Goal: Information Seeking & Learning: Understand process/instructions

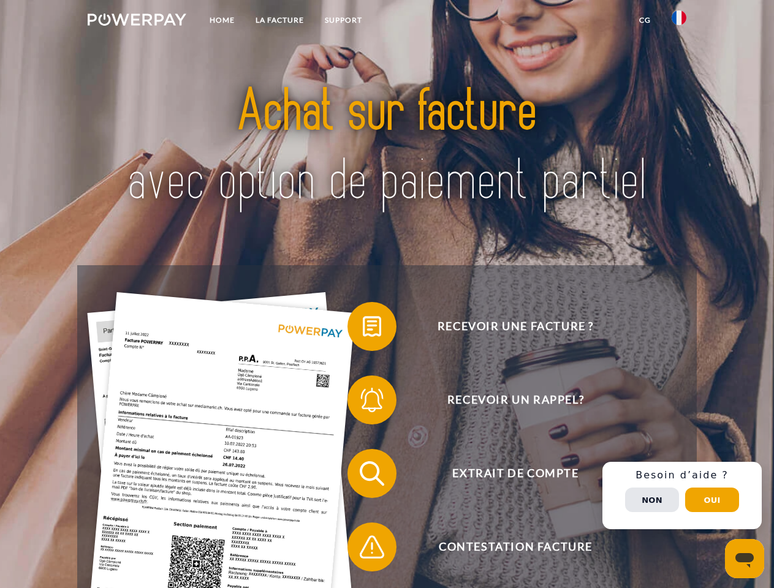
click at [137, 21] on img at bounding box center [137, 19] width 99 height 12
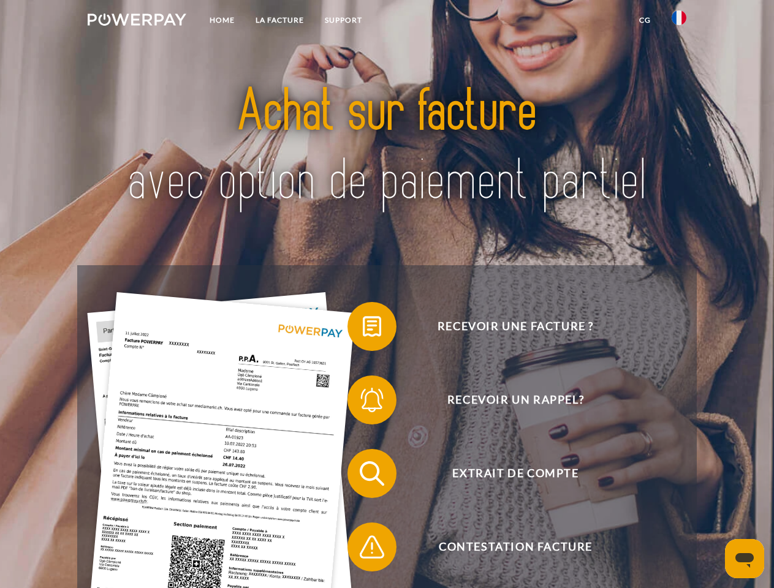
click at [679, 21] on img at bounding box center [679, 17] width 15 height 15
click at [645, 20] on link "CG" at bounding box center [645, 20] width 32 height 22
click at [363, 329] on span at bounding box center [353, 326] width 61 height 61
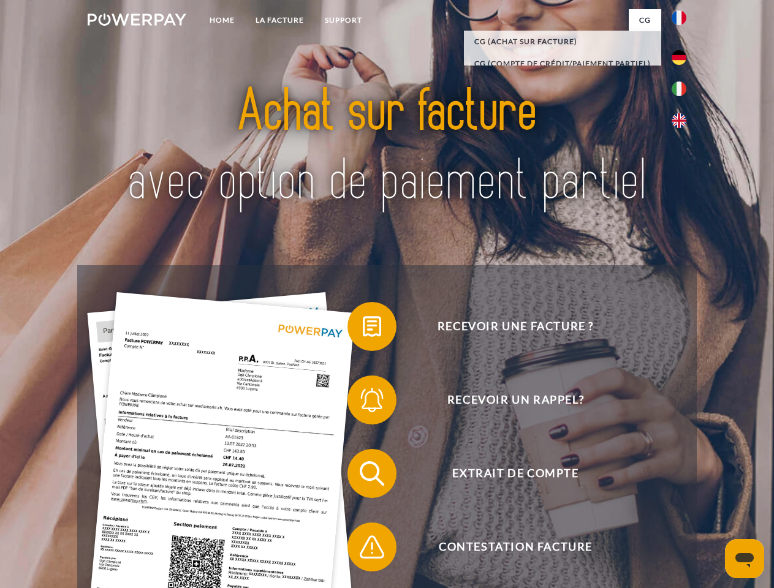
click at [363, 403] on span at bounding box center [353, 399] width 61 height 61
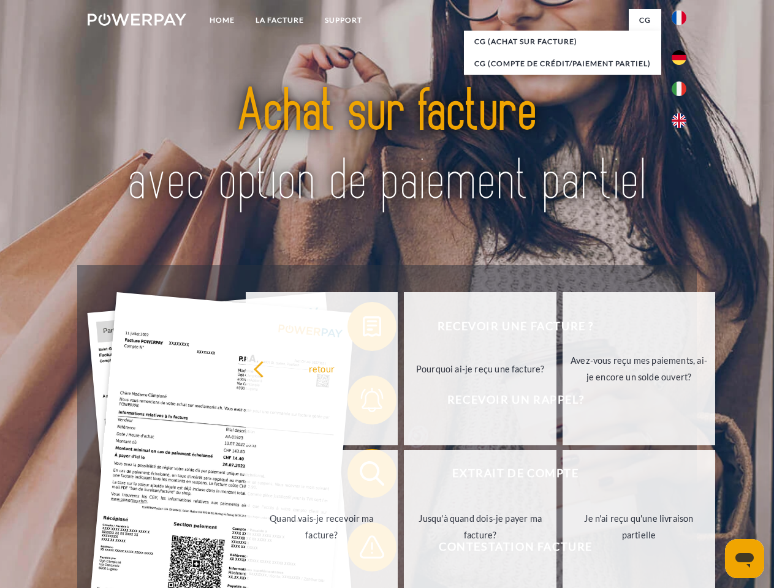
click at [404, 476] on link "Jusqu'à quand dois-je payer ma facture?" at bounding box center [480, 526] width 153 height 153
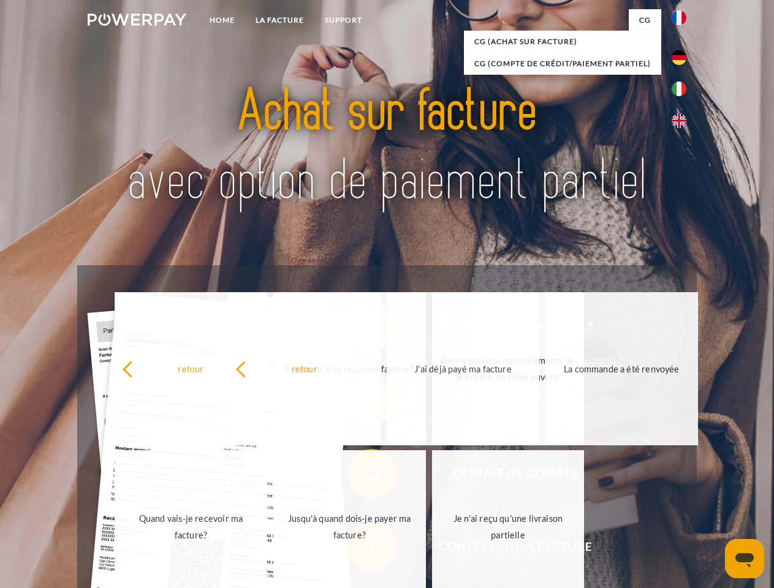
click at [363, 550] on span at bounding box center [353, 547] width 61 height 61
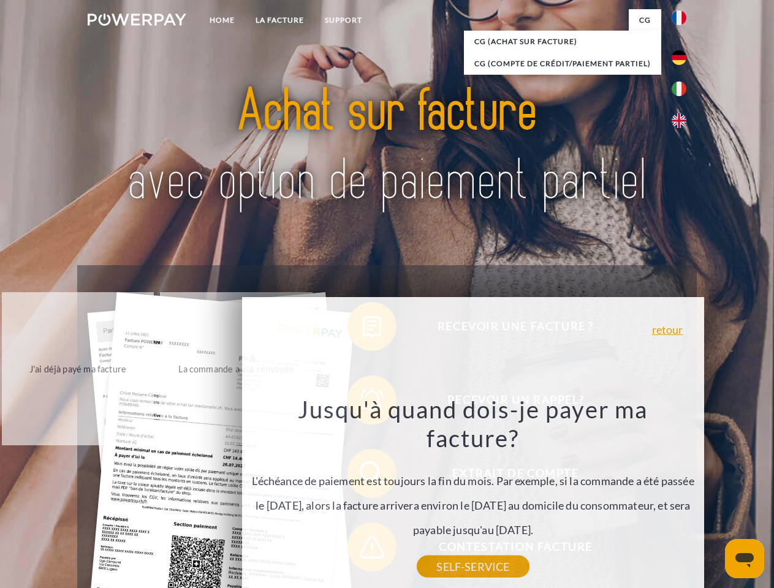
click at [682, 496] on div "Recevoir une facture ? Recevoir un rappel? Extrait de compte retour" at bounding box center [386, 510] width 619 height 490
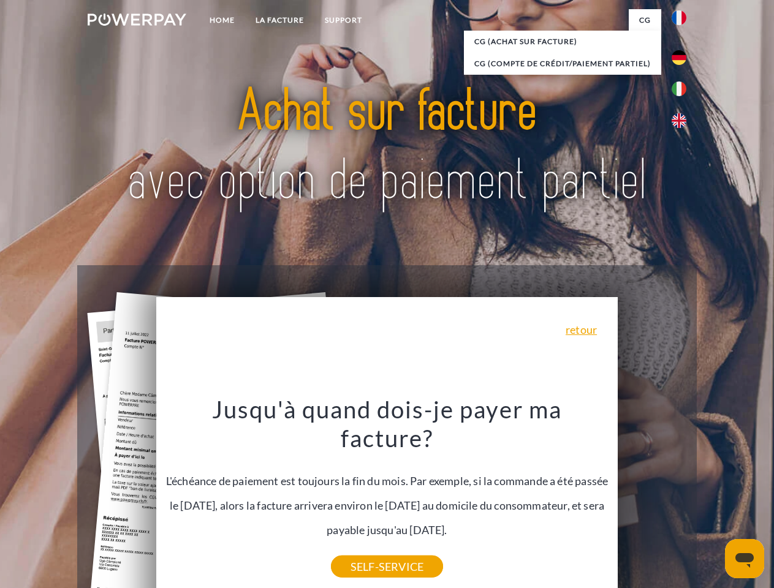
click at [652, 498] on span "Extrait de compte" at bounding box center [515, 473] width 300 height 49
click at [712, 500] on header "Home LA FACTURE Support" at bounding box center [387, 423] width 774 height 846
